Goal: Task Accomplishment & Management: Manage account settings

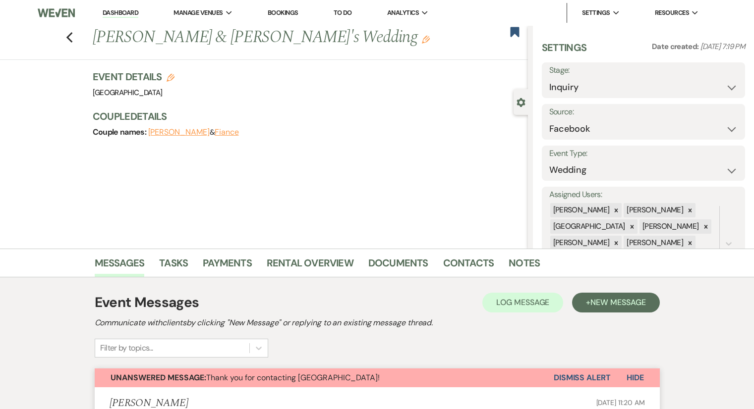
select select "8"
click at [73, 41] on icon "Previous" at bounding box center [69, 38] width 7 height 12
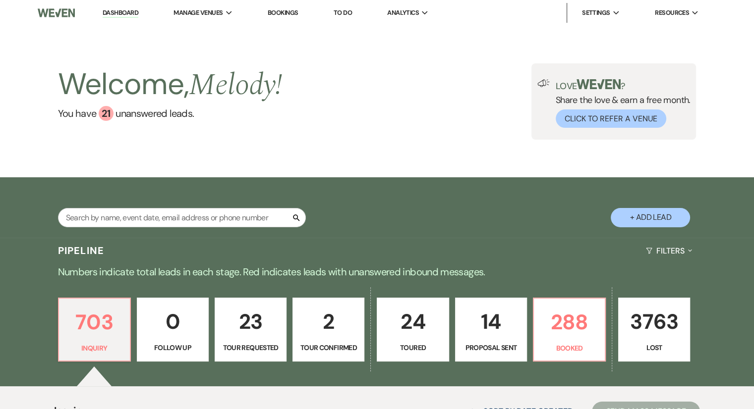
click at [291, 12] on link "Bookings" at bounding box center [283, 12] width 31 height 8
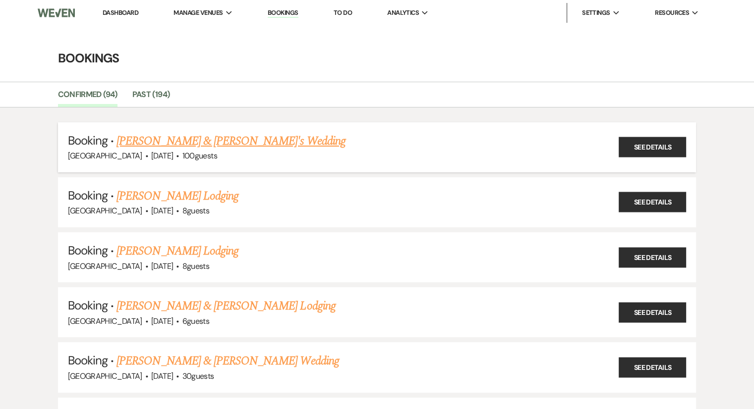
click at [214, 144] on link "[PERSON_NAME] & [PERSON_NAME]'s Wedding" at bounding box center [230, 141] width 229 height 18
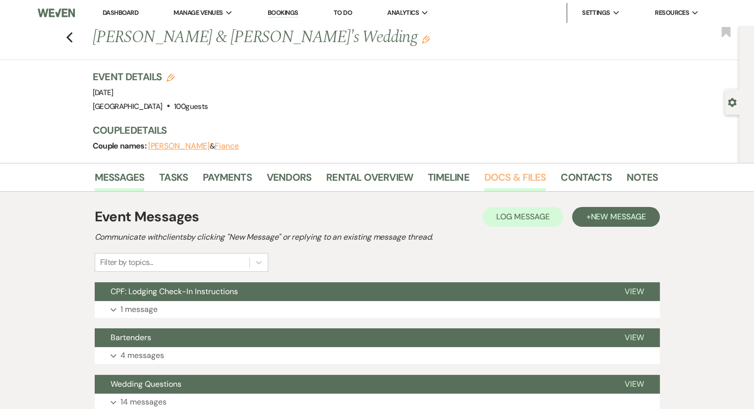
click at [504, 187] on link "Docs & Files" at bounding box center [514, 180] width 61 height 22
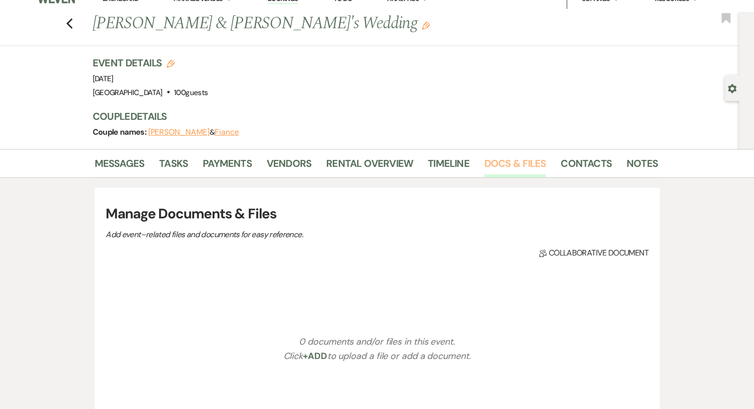
scroll to position [198, 0]
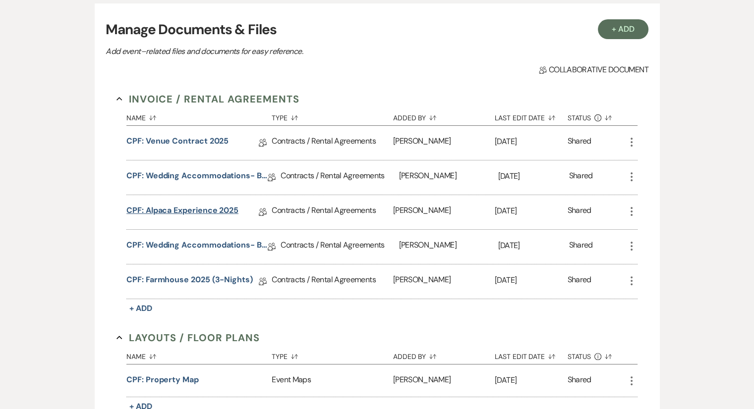
click at [196, 211] on link "CPF: Alpaca Experience 2025" at bounding box center [182, 212] width 112 height 15
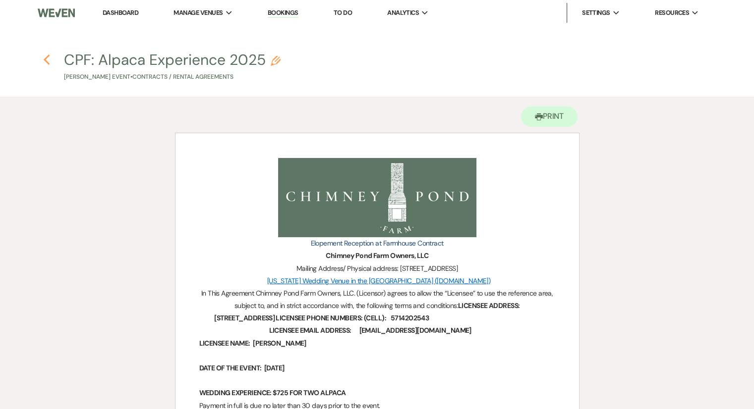
click at [48, 59] on icon "Previous" at bounding box center [46, 60] width 7 height 12
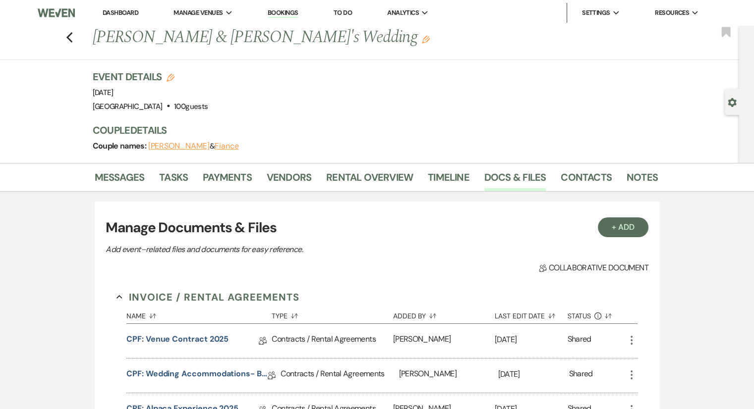
scroll to position [198, 0]
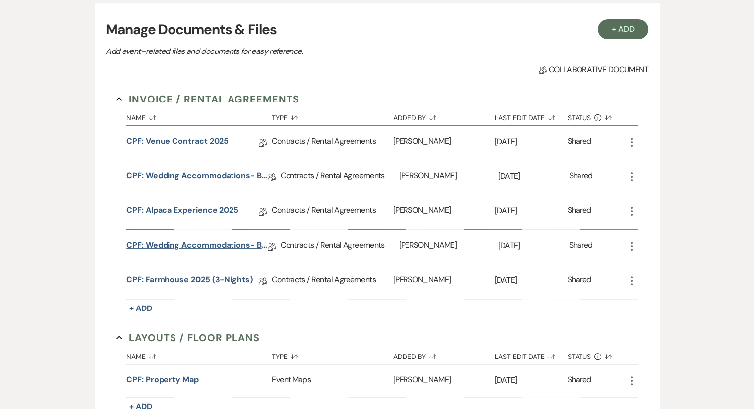
click at [220, 243] on link "CPF: Wedding Accommodations- Bar Usage Fee 2025" at bounding box center [196, 246] width 141 height 15
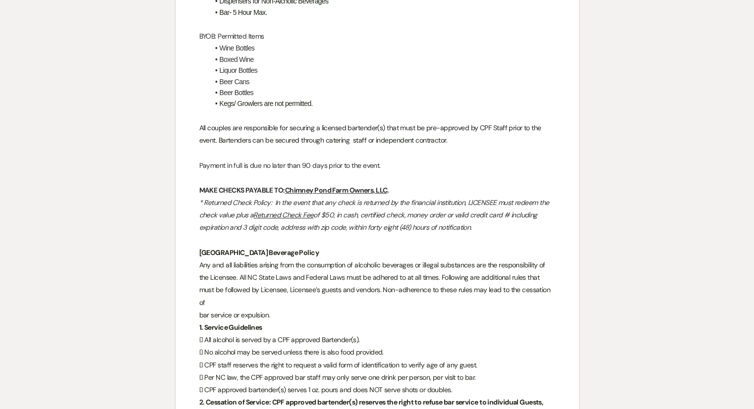
scroll to position [595, 0]
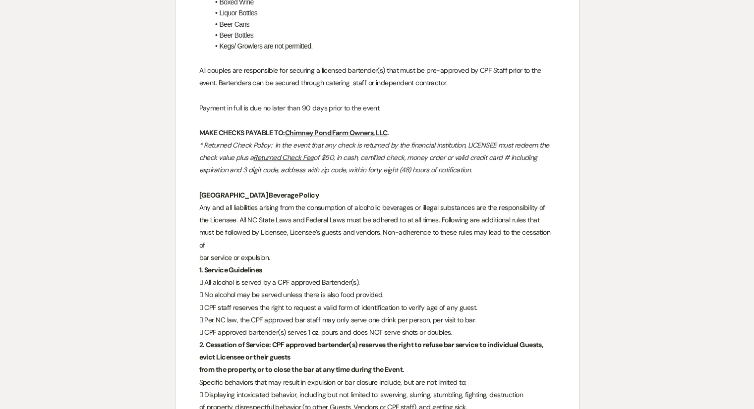
scroll to position [198, 0]
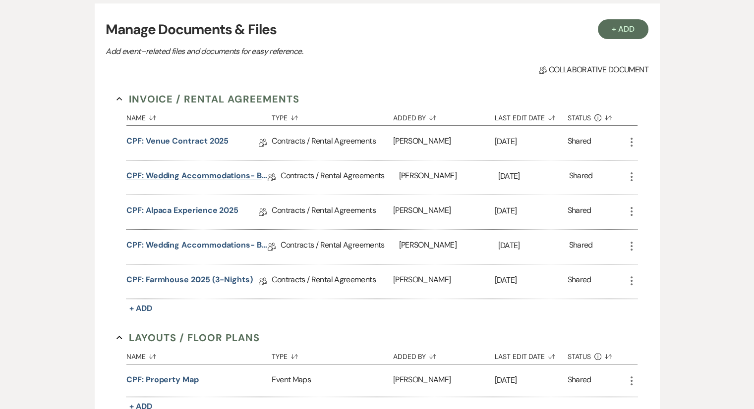
click at [234, 171] on link "CPF: Wedding Accommodations- Bar Usage Fee 2025" at bounding box center [196, 177] width 141 height 15
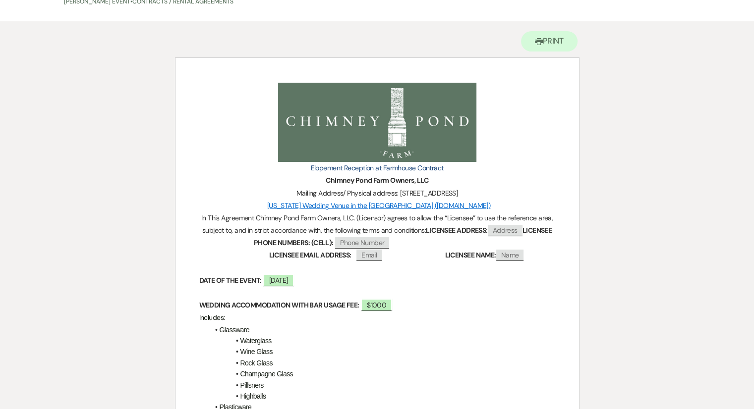
scroll to position [248, 0]
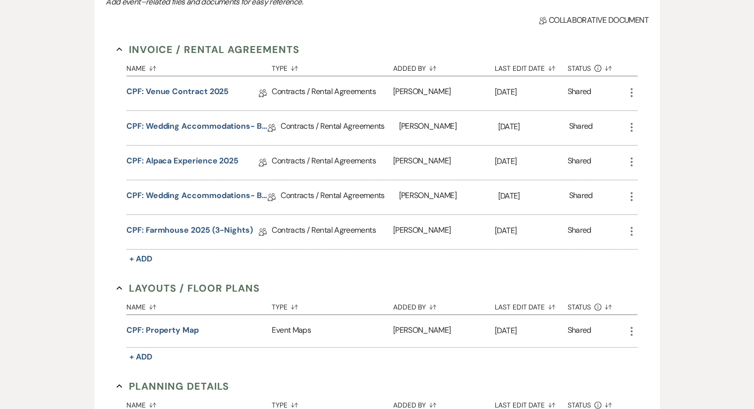
scroll to position [198, 0]
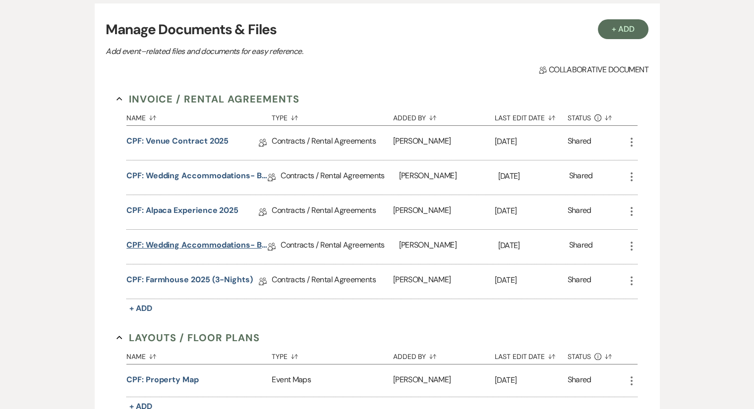
click at [235, 246] on link "CPF: Wedding Accommodations- Bar Usage Fee 2025" at bounding box center [196, 246] width 141 height 15
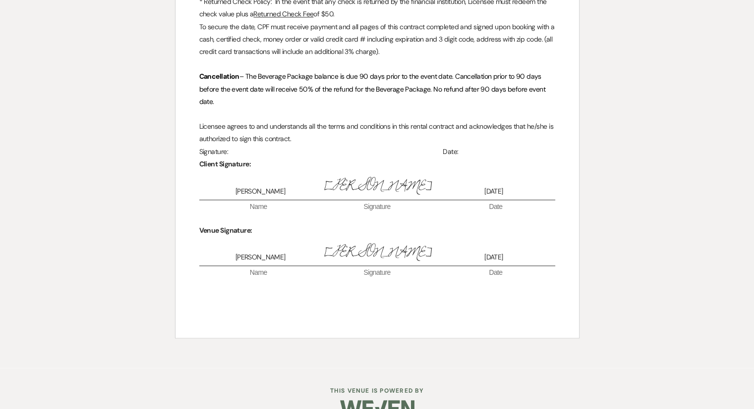
scroll to position [1374, 0]
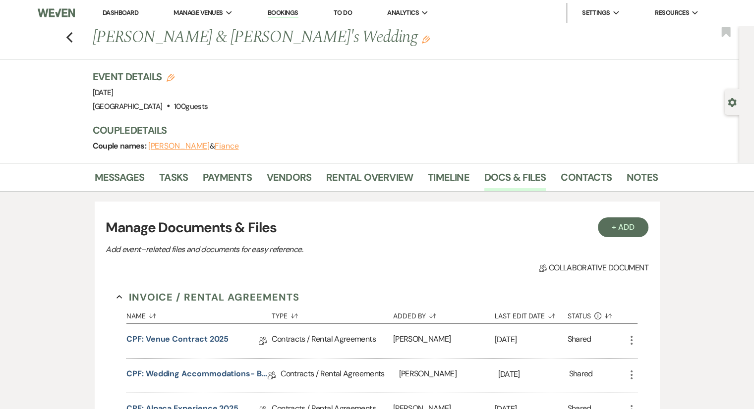
scroll to position [198, 0]
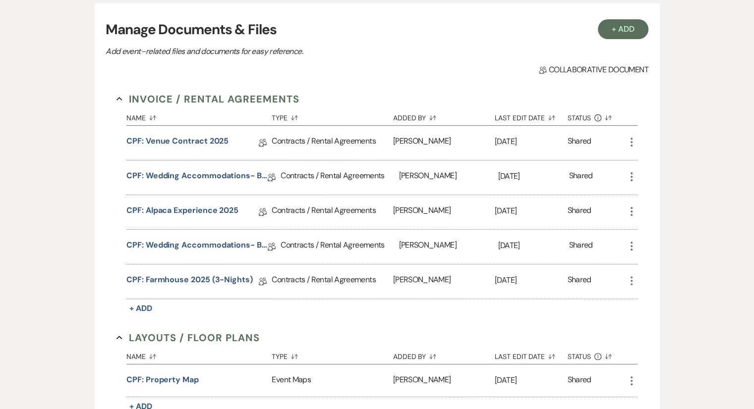
click at [199, 307] on div "Name Sort Default Type Sort Default Added By Sort Default Last Edit Date Sort D…" at bounding box center [381, 211] width 511 height 209
click at [218, 210] on link "CPF: Alpaca Experience 2025" at bounding box center [182, 212] width 112 height 15
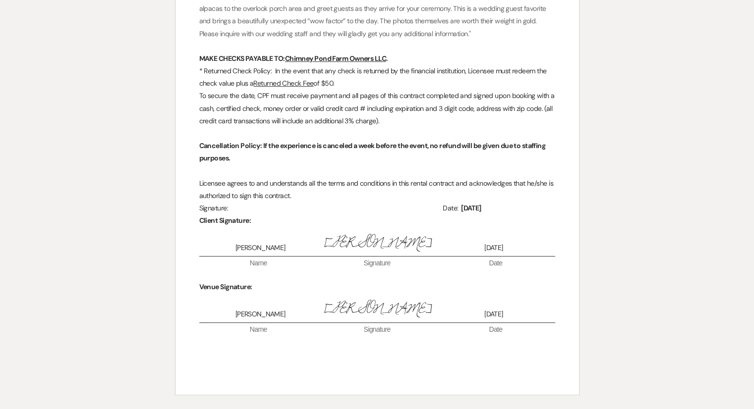
scroll to position [496, 0]
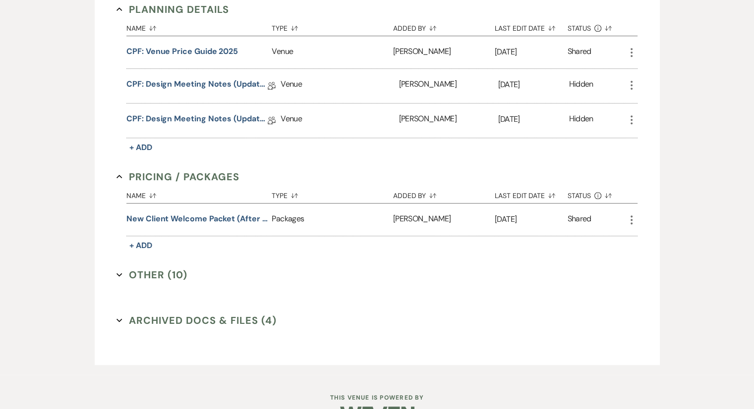
scroll to position [650, 0]
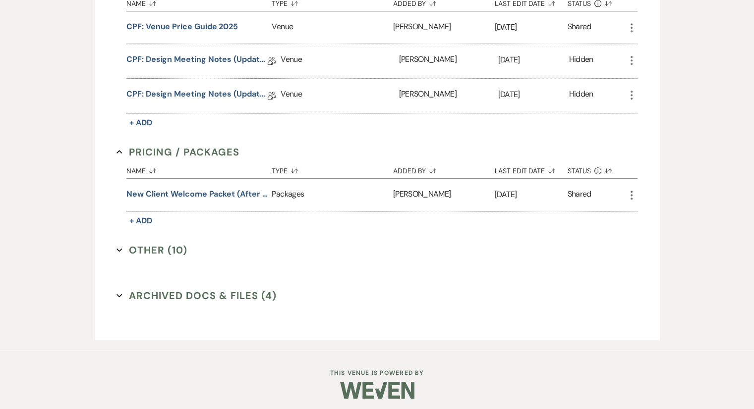
click at [338, 303] on div "Archived Docs & Files (4) Expand" at bounding box center [376, 303] width 521 height 30
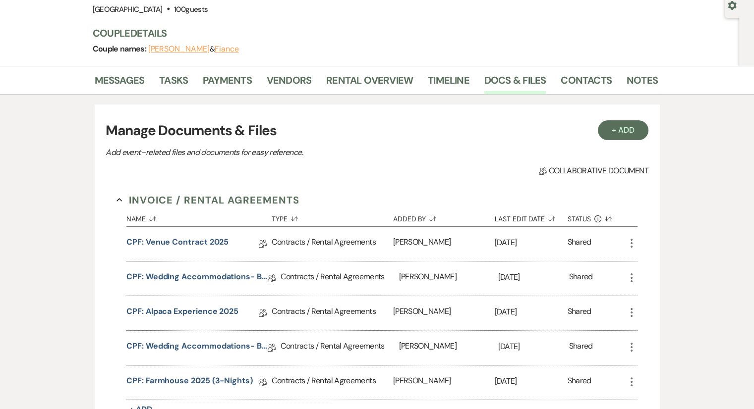
scroll to position [0, 0]
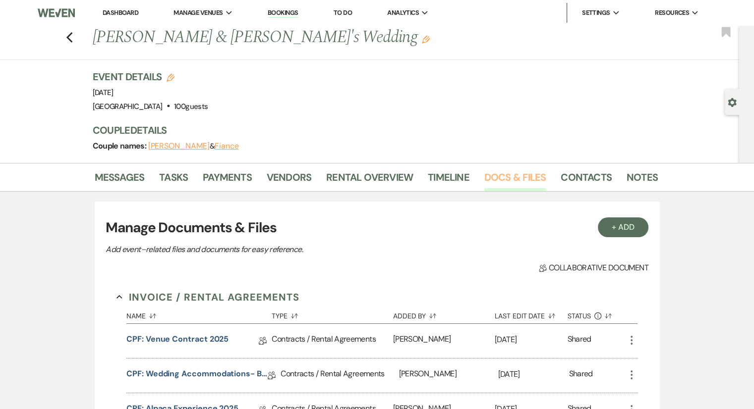
click at [499, 176] on link "Docs & Files" at bounding box center [514, 180] width 61 height 22
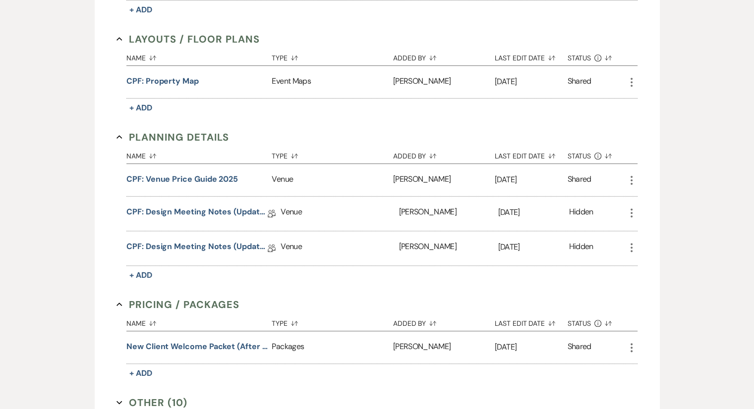
scroll to position [644, 0]
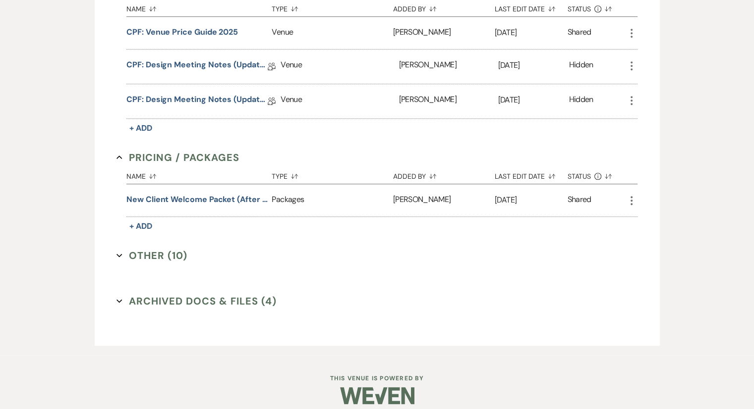
click at [157, 250] on button "Other (10) Expand" at bounding box center [151, 255] width 71 height 15
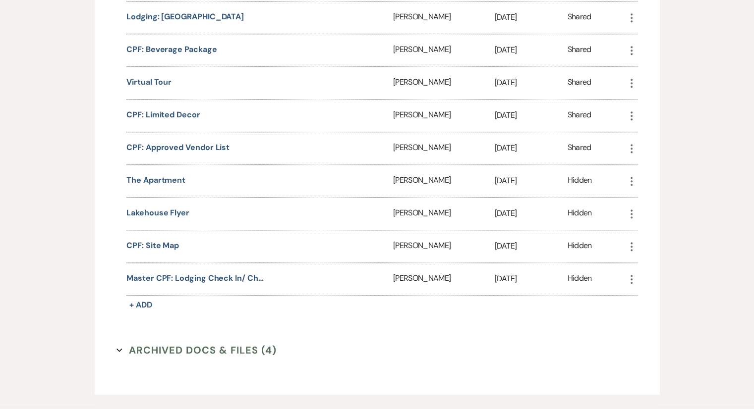
scroll to position [1009, 0]
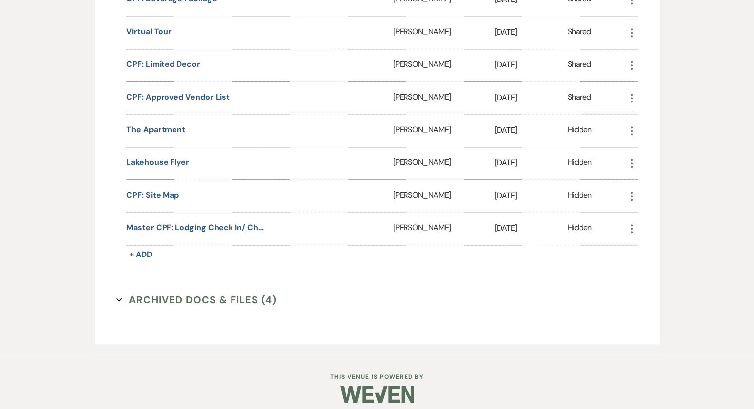
click at [162, 294] on button "Archived Docs & Files (4) Expand" at bounding box center [196, 299] width 160 height 15
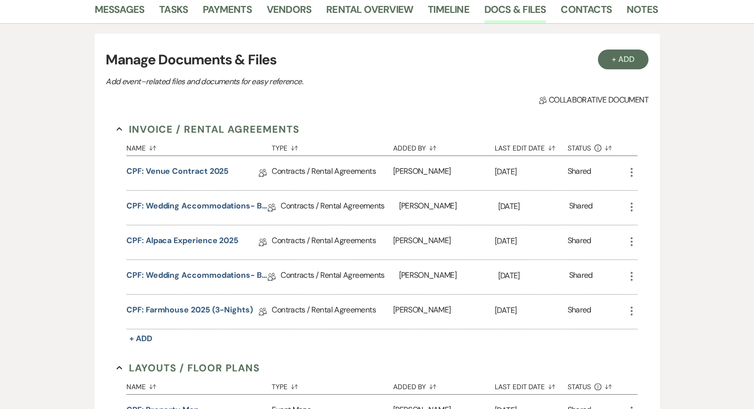
scroll to position [124, 0]
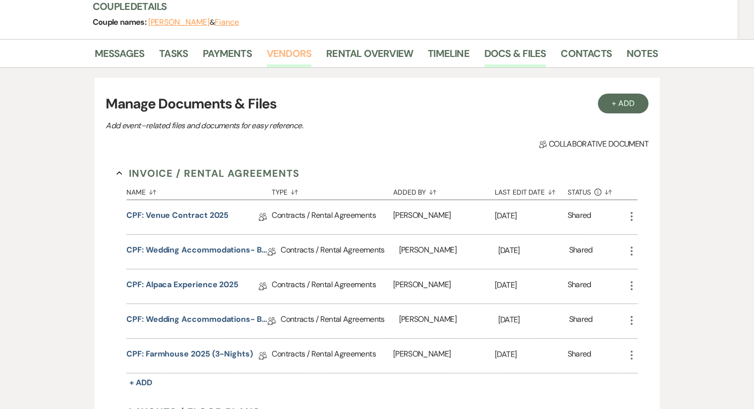
click at [293, 54] on link "Vendors" at bounding box center [289, 57] width 45 height 22
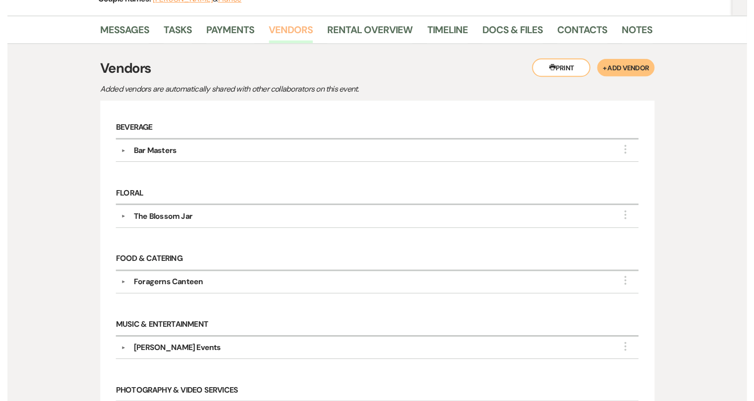
scroll to position [198, 0]
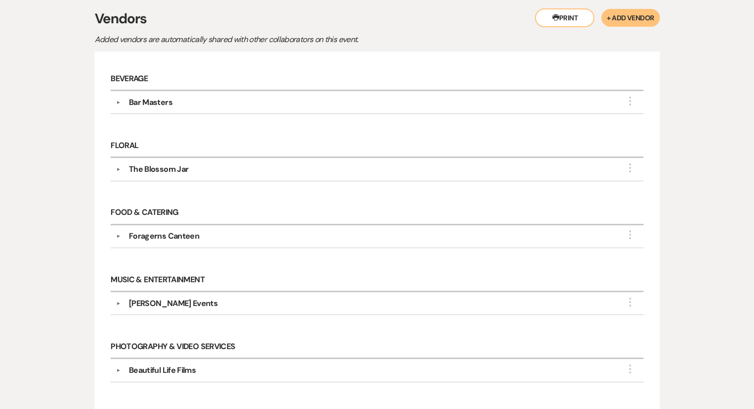
click at [135, 105] on div "Bar Masters" at bounding box center [151, 103] width 44 height 12
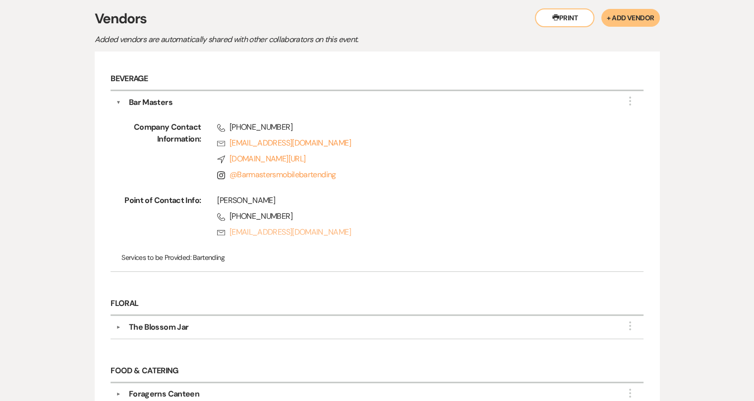
click at [385, 228] on link "Rsvp [EMAIL_ADDRESS][DOMAIN_NAME]" at bounding box center [414, 232] width 395 height 12
click at [230, 261] on p "Services to be Provided: Bartending" at bounding box center [376, 257] width 511 height 11
click at [345, 258] on p "Services to be Provided: Bartending" at bounding box center [376, 257] width 511 height 11
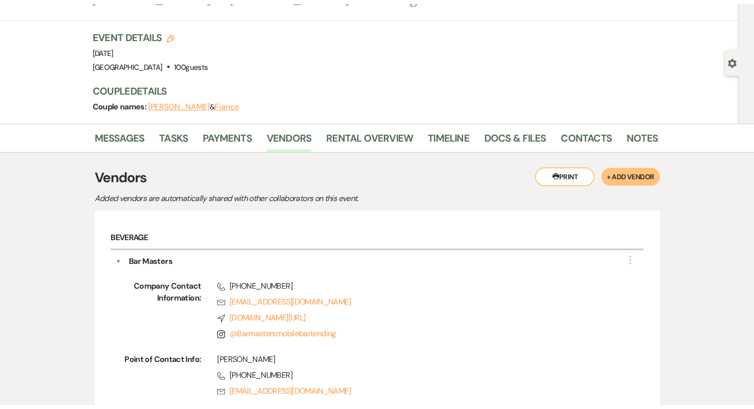
scroll to position [0, 0]
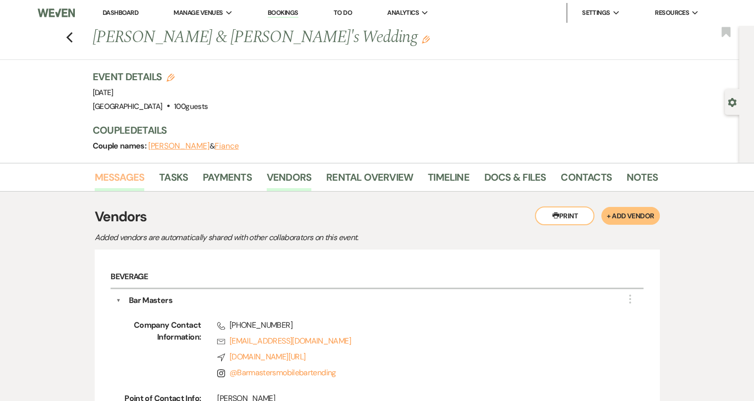
click at [117, 179] on link "Messages" at bounding box center [120, 180] width 50 height 22
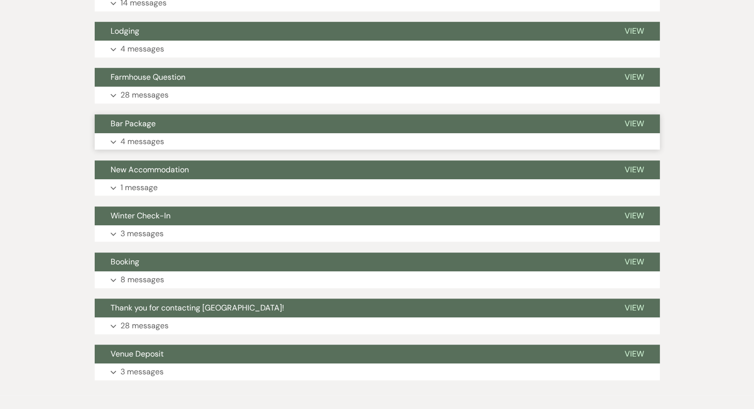
scroll to position [541, 0]
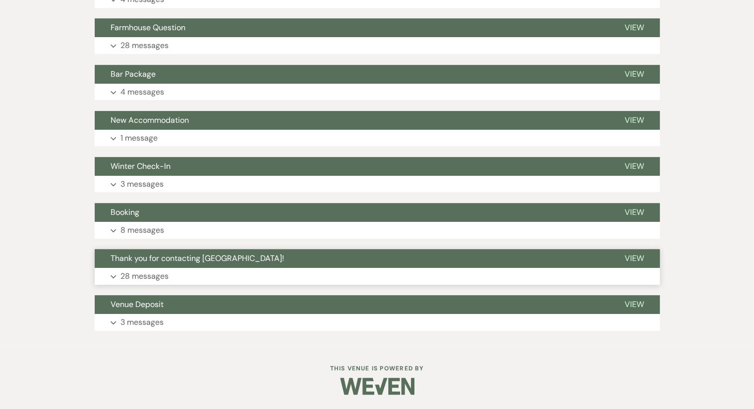
click at [137, 279] on p "28 messages" at bounding box center [144, 276] width 48 height 13
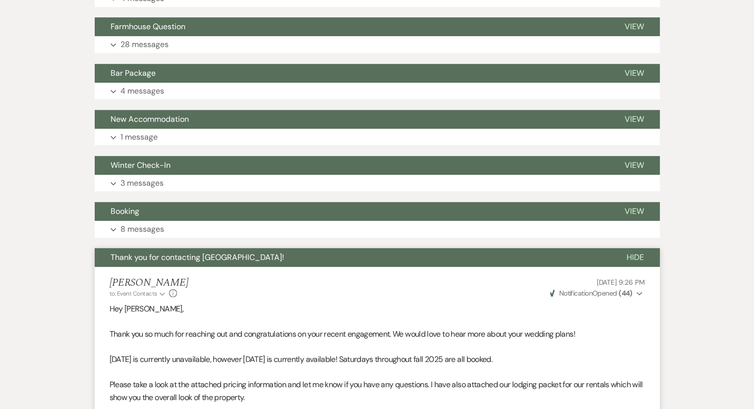
scroll to position [543, 0]
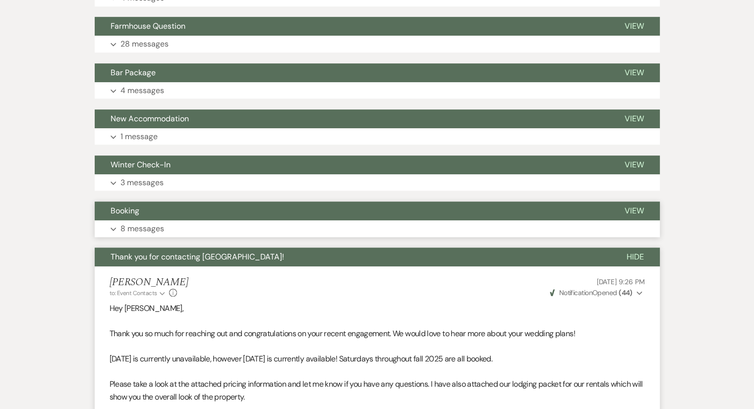
click at [143, 228] on p "8 messages" at bounding box center [142, 229] width 44 height 13
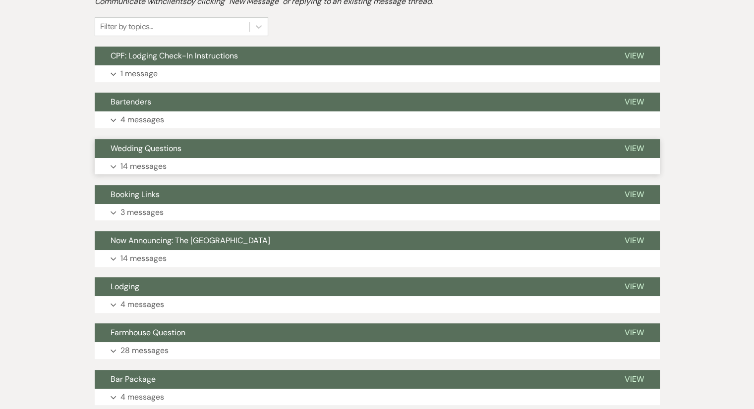
scroll to position [248, 0]
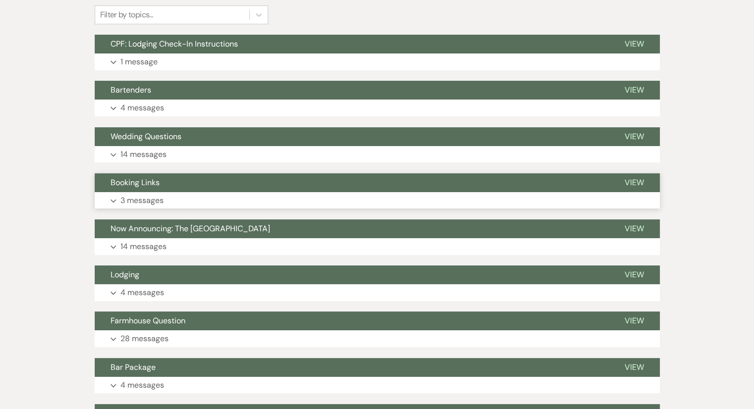
click at [141, 200] on p "3 messages" at bounding box center [141, 200] width 43 height 13
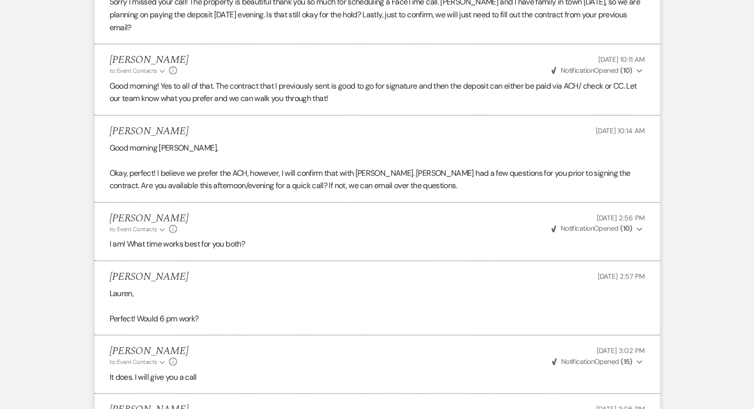
scroll to position [4950, 0]
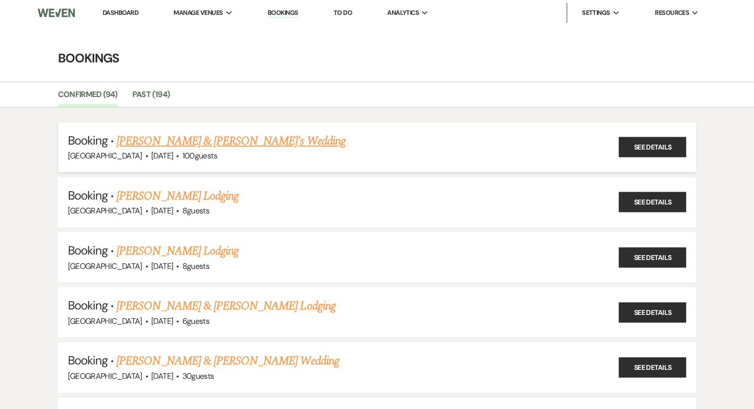
click at [161, 141] on link "[PERSON_NAME] & [PERSON_NAME]'s Wedding" at bounding box center [230, 141] width 229 height 18
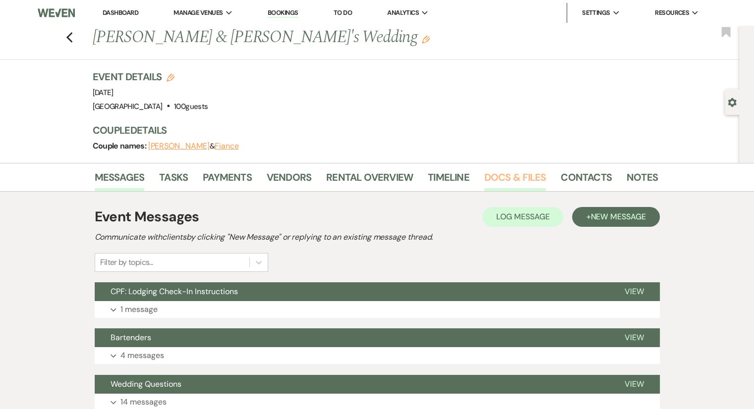
click at [503, 177] on link "Docs & Files" at bounding box center [514, 180] width 61 height 22
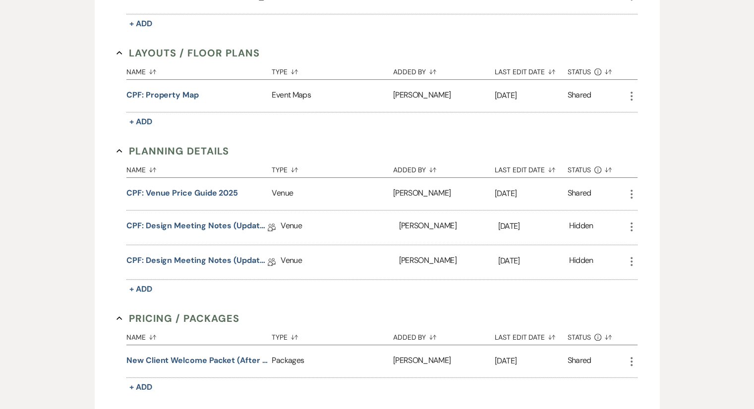
scroll to position [595, 0]
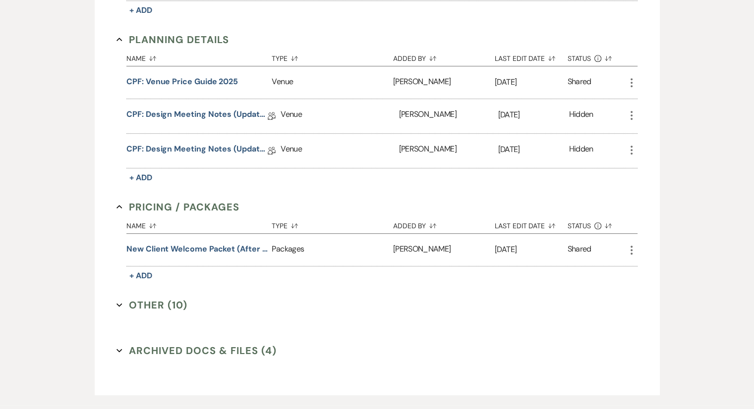
click at [147, 303] on button "Other (10) Expand" at bounding box center [151, 305] width 71 height 15
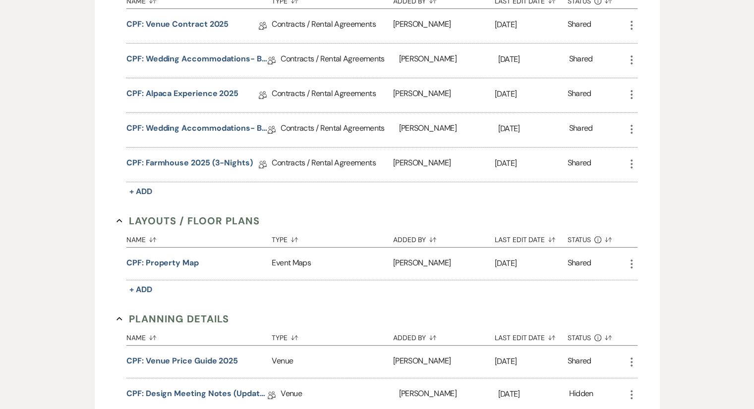
scroll to position [99, 0]
